Goal: Transaction & Acquisition: Purchase product/service

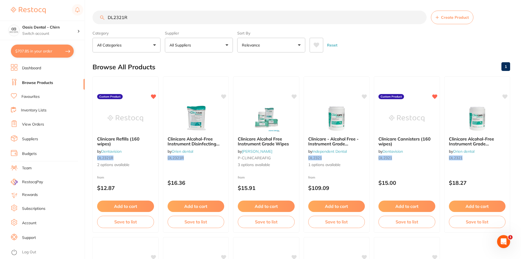
click at [43, 52] on button "$707.85 in your order" at bounding box center [42, 51] width 63 height 13
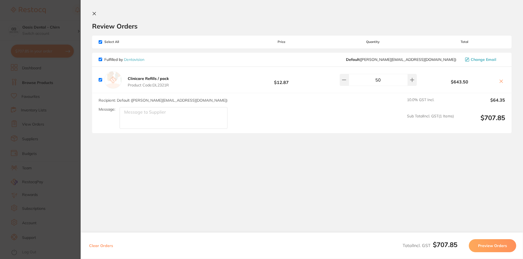
click at [93, 15] on icon at bounding box center [94, 13] width 4 height 4
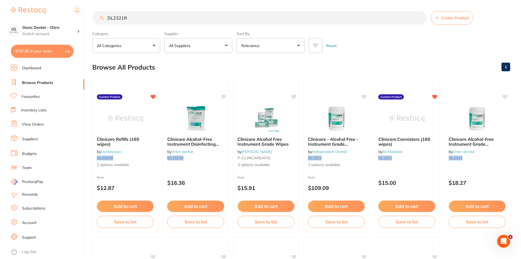
scroll to position [0, 0]
click at [131, 19] on input "DL2321R" at bounding box center [260, 18] width 334 height 14
type input "D"
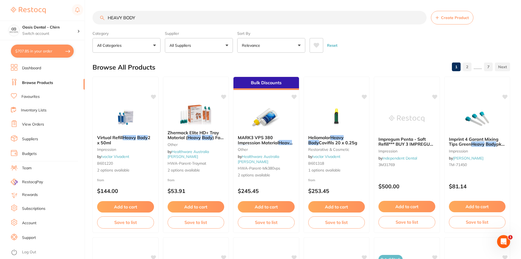
scroll to position [0, 0]
type input "HEAVY BODY"
click at [180, 44] on p "All Suppliers" at bounding box center [182, 45] width 24 height 5
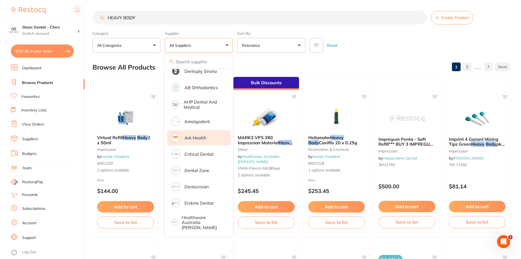
scroll to position [54, 0]
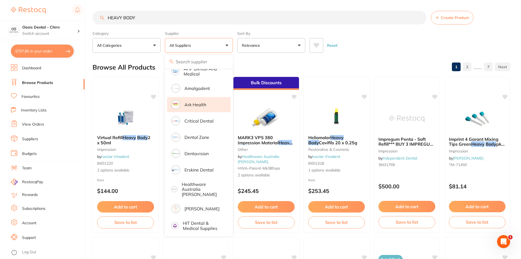
click at [208, 153] on li "Dentavision" at bounding box center [199, 153] width 64 height 15
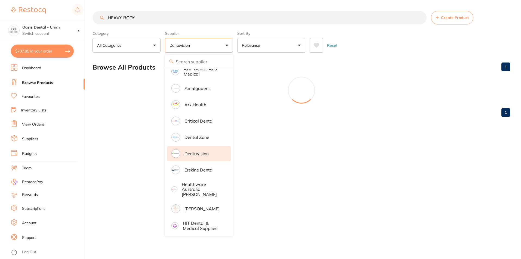
click at [363, 56] on main "HEAVY BODY Create Product Category All Categories All Categories No categories …" at bounding box center [307, 66] width 429 height 132
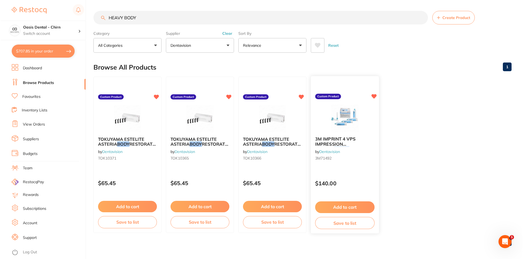
scroll to position [0, 0]
click at [360, 116] on img at bounding box center [344, 118] width 36 height 27
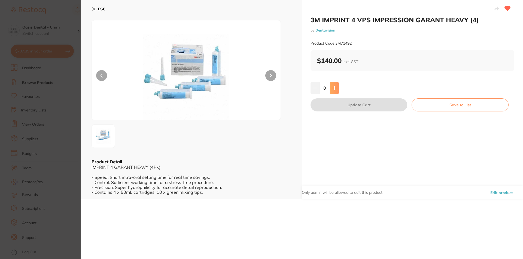
click at [334, 88] on icon at bounding box center [334, 88] width 4 height 4
type input "1"
click at [347, 106] on button "Update Cart" at bounding box center [358, 105] width 97 height 13
checkbox input "false"
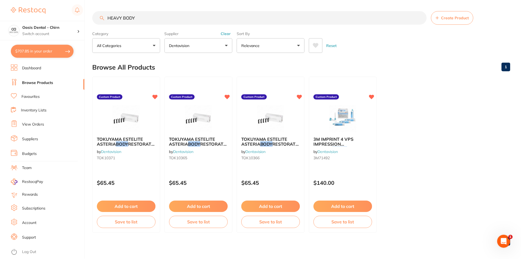
scroll to position [0, 0]
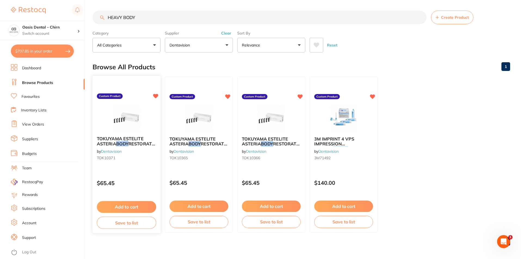
click at [140, 119] on img at bounding box center [127, 118] width 36 height 27
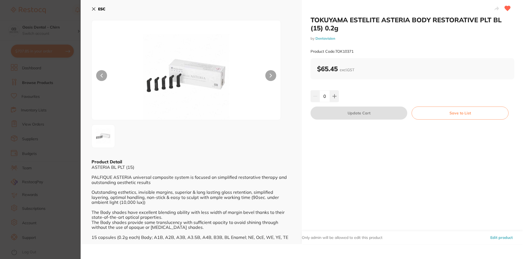
click at [93, 10] on icon at bounding box center [93, 9] width 3 height 3
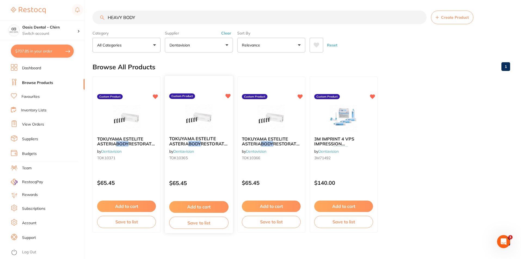
click at [192, 120] on img at bounding box center [199, 118] width 36 height 27
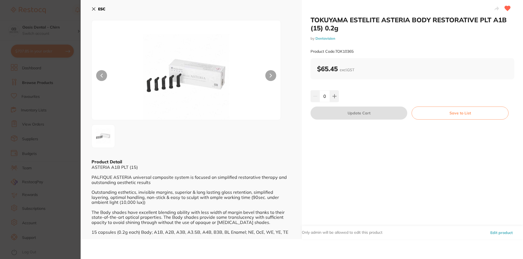
click at [91, 10] on div "ESC Product Detail ASTERIA A1B PLT (15) PALFIQUE ASTERIA universal composite sy…" at bounding box center [191, 119] width 221 height 239
click at [94, 8] on icon at bounding box center [93, 9] width 3 height 3
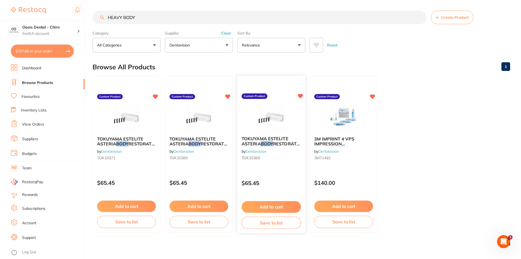
click at [270, 124] on img at bounding box center [271, 118] width 36 height 27
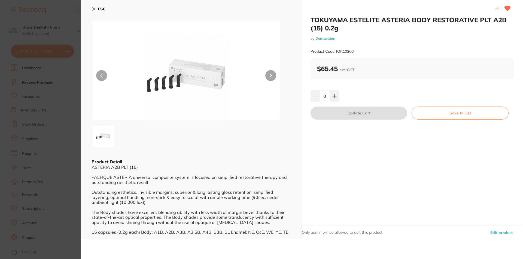
click at [93, 8] on icon at bounding box center [93, 9] width 3 height 3
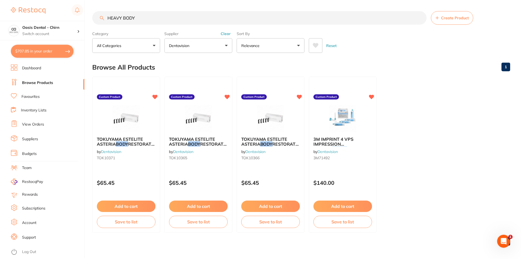
scroll to position [0, 0]
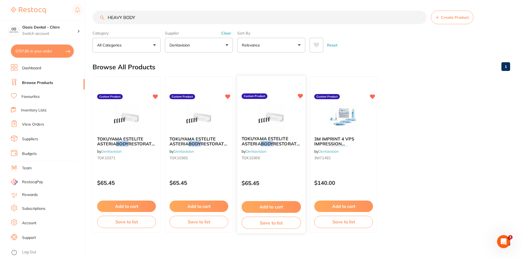
click at [277, 110] on img at bounding box center [271, 118] width 36 height 27
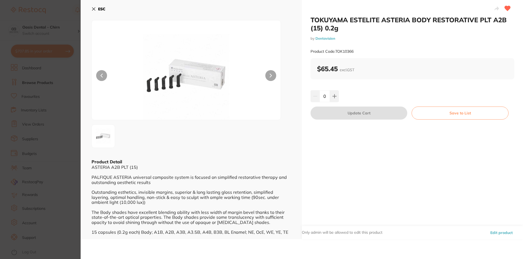
drag, startPoint x: 93, startPoint y: 7, endPoint x: 119, endPoint y: 18, distance: 28.6
click at [93, 7] on icon at bounding box center [93, 9] width 4 height 4
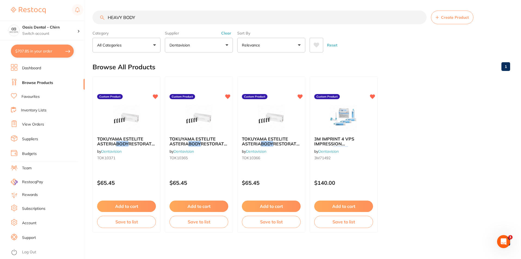
scroll to position [2, 0]
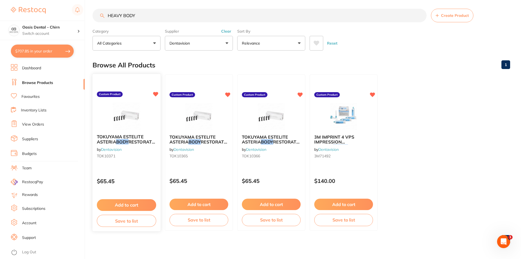
click at [128, 117] on img at bounding box center [127, 116] width 36 height 27
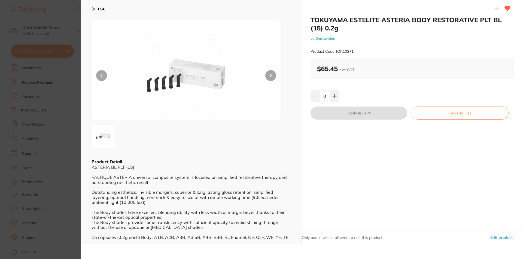
click at [93, 10] on icon at bounding box center [93, 9] width 3 height 3
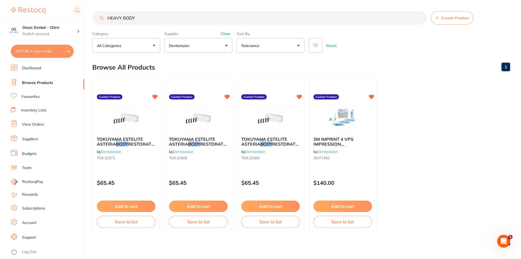
scroll to position [2, 0]
